Goal: Task Accomplishment & Management: Manage account settings

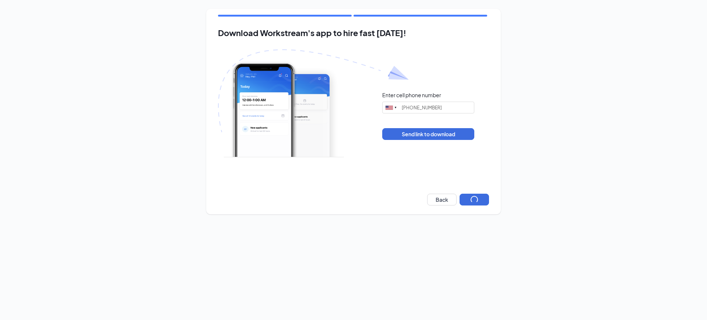
type input "[PHONE_NUMBER]"
click at [473, 197] on button "Next" at bounding box center [474, 200] width 29 height 12
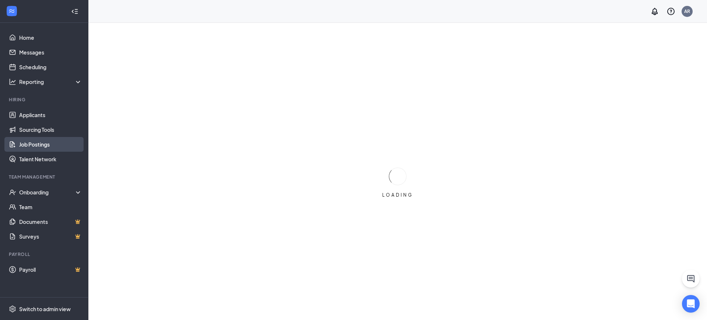
click at [52, 146] on link "Job Postings" at bounding box center [50, 144] width 63 height 15
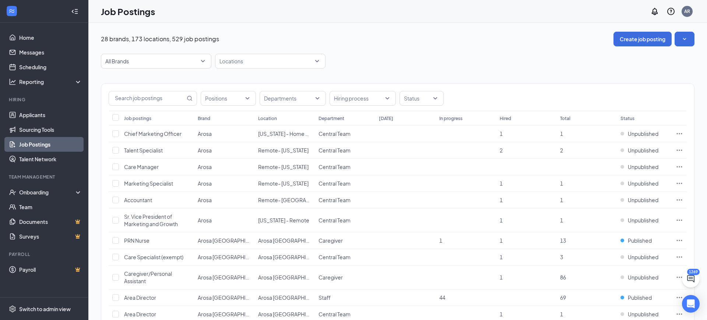
click at [250, 61] on div at bounding box center [266, 61] width 99 height 12
type input "o"
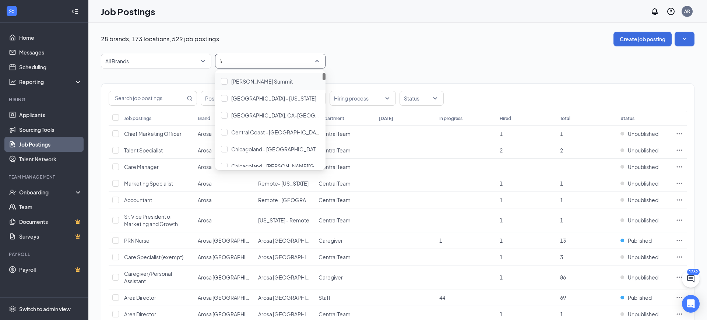
type input "i"
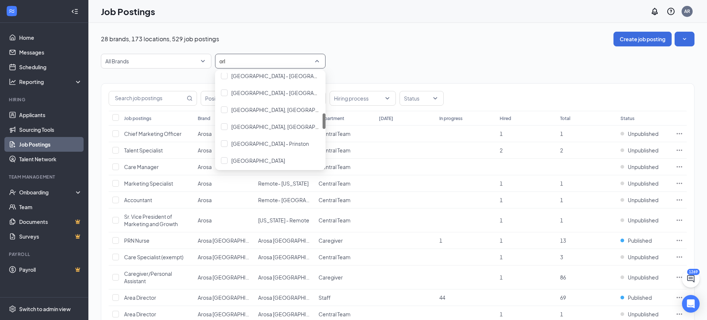
scroll to position [12, 0]
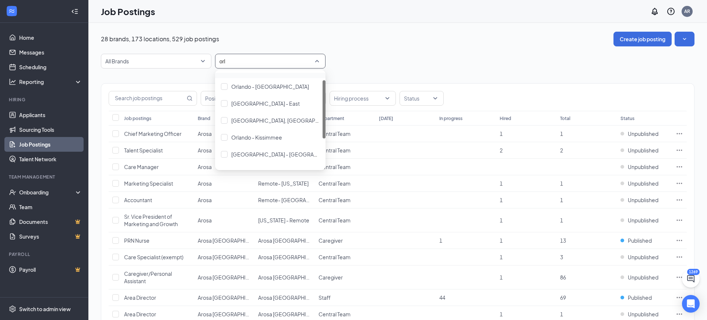
type input "orla"
click at [246, 122] on span "Orlando, FL" at bounding box center [286, 120] width 110 height 7
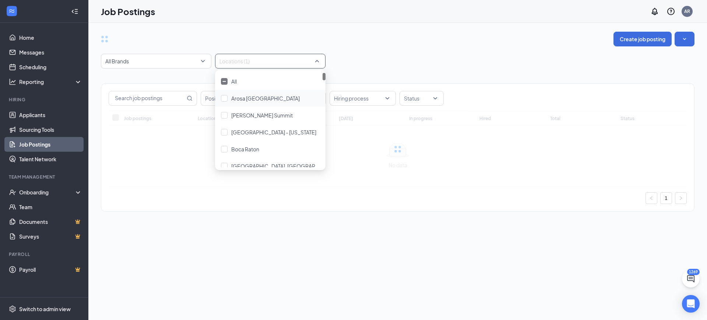
click at [393, 48] on div "Create job posting All Brands Locations (1) Positions Departments Hiring proces…" at bounding box center [398, 125] width 594 height 187
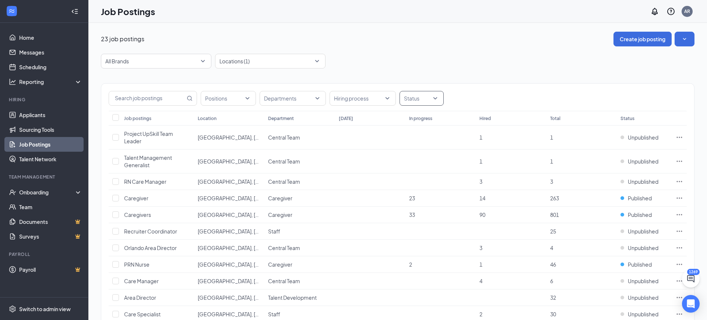
click at [420, 101] on div at bounding box center [417, 98] width 33 height 12
click at [416, 131] on div "Published" at bounding box center [428, 135] width 24 height 8
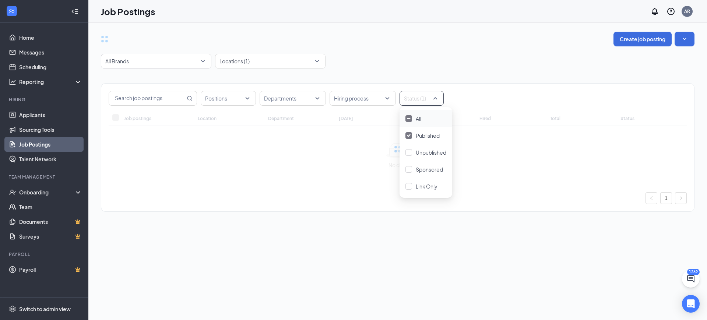
click at [400, 57] on div "All Brands Locations (1)" at bounding box center [398, 61] width 594 height 15
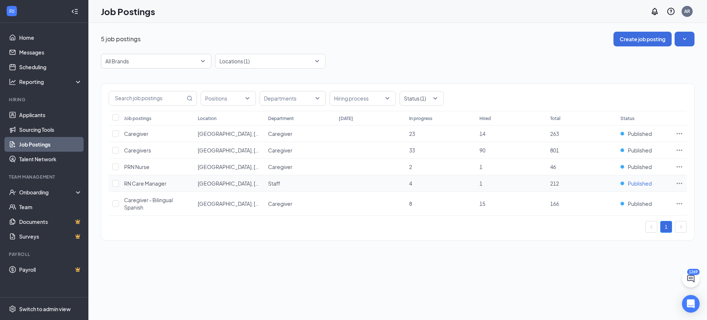
click at [641, 182] on span "Published" at bounding box center [640, 183] width 24 height 7
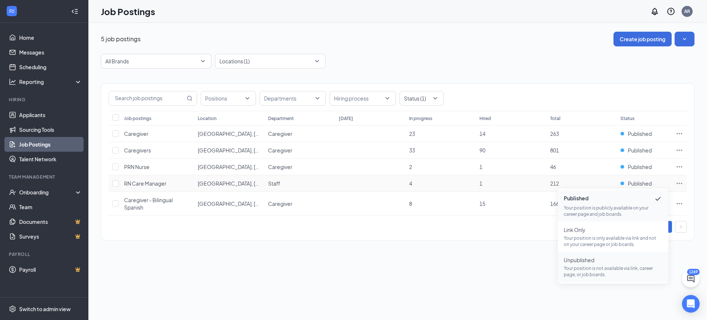
click at [597, 272] on p "Your position is not available via link, career page, or job boards." at bounding box center [613, 271] width 99 height 13
